Goal: Information Seeking & Learning: Find specific fact

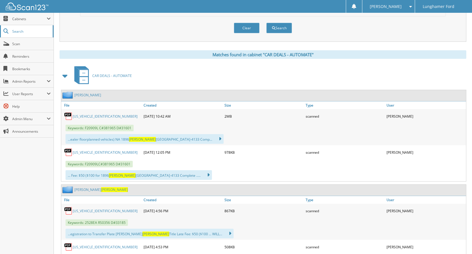
click at [29, 33] on span "Search" at bounding box center [31, 31] width 38 height 5
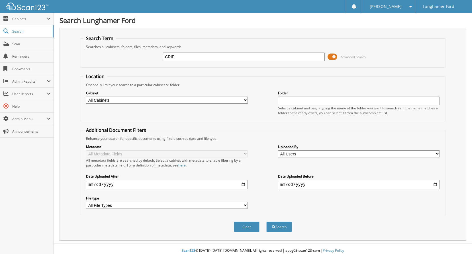
type input "CRIF"
click at [164, 105] on div "Cabinet All Cabinets ACCOUNTS PAYABLE ACCOUNTS RECEIVABLE ACH BANK REC CAR DEAL…" at bounding box center [262, 102] width 359 height 31
click at [165, 98] on select "All Cabinets ACCOUNTS PAYABLE ACCOUNTS RECEIVABLE ACH BANK REC CAR DEALS - AUTO…" at bounding box center [167, 100] width 162 height 7
select select "42431"
click at [86, 97] on select "All Cabinets ACCOUNTS PAYABLE ACCOUNTS RECEIVABLE ACH BANK REC CAR DEALS - AUTO…" at bounding box center [167, 100] width 162 height 7
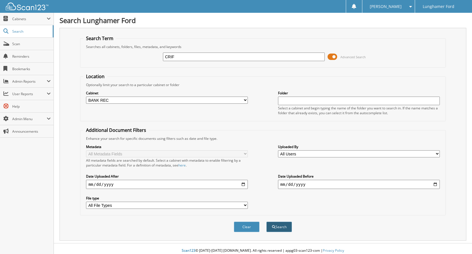
click at [275, 229] on button "Search" at bounding box center [279, 227] width 26 height 11
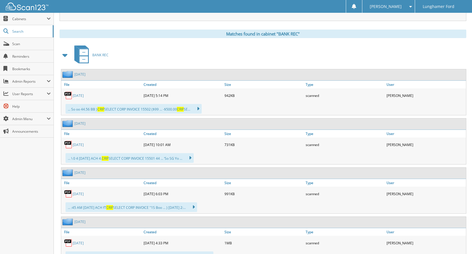
scroll to position [142, 0]
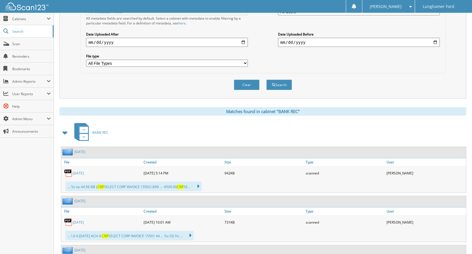
click at [83, 177] on div "8/14/2025" at bounding box center [101, 173] width 81 height 11
click at [84, 172] on link "8/14/2025" at bounding box center [78, 173] width 11 height 5
